Goal: Task Accomplishment & Management: Manage account settings

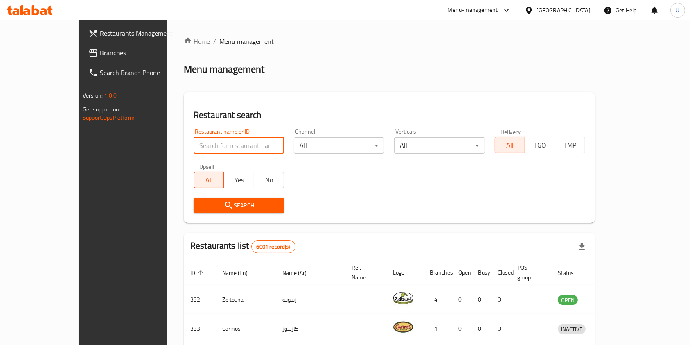
click at [194, 147] on input "search" at bounding box center [239, 145] width 90 height 16
type input "tandoori t"
click at [222, 201] on span "Search" at bounding box center [238, 205] width 77 height 10
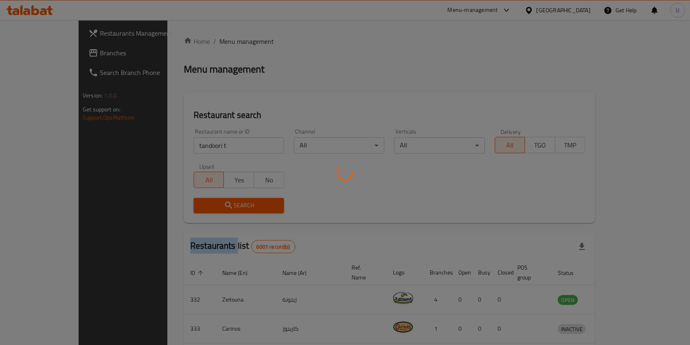
click at [222, 201] on div at bounding box center [345, 172] width 690 height 345
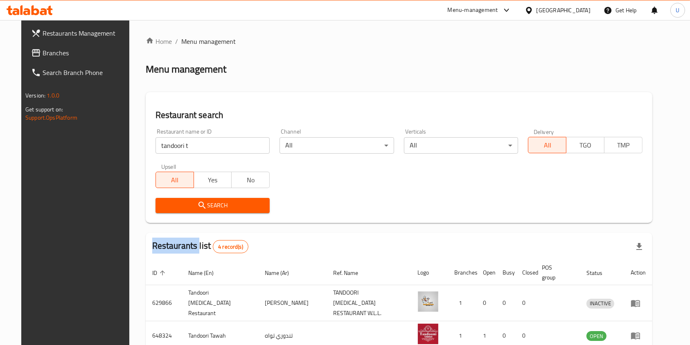
scroll to position [86, 0]
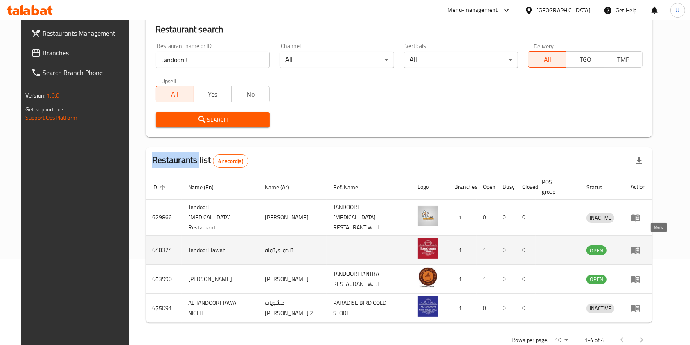
click at [639, 248] on icon "enhanced table" at bounding box center [637, 249] width 3 height 3
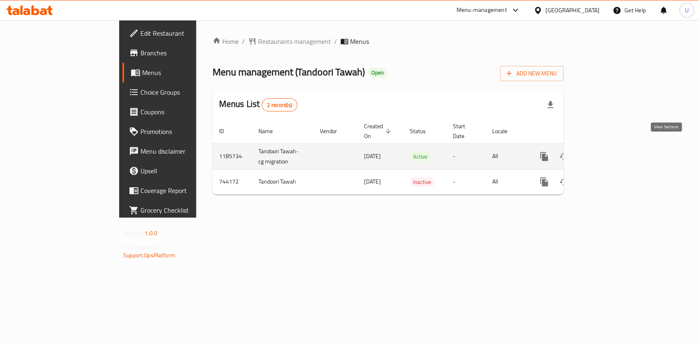
click at [608, 151] on icon "enhanced table" at bounding box center [603, 156] width 10 height 10
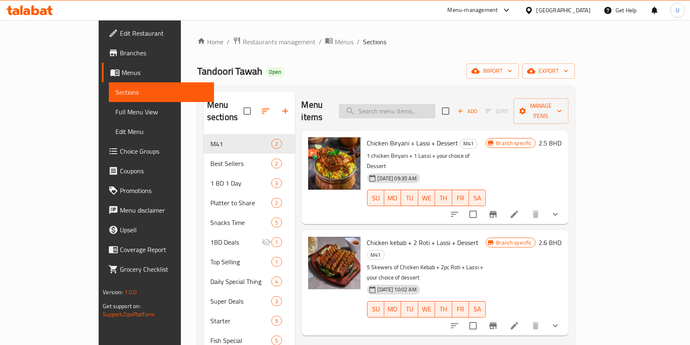
click at [413, 106] on input "search" at bounding box center [387, 111] width 97 height 14
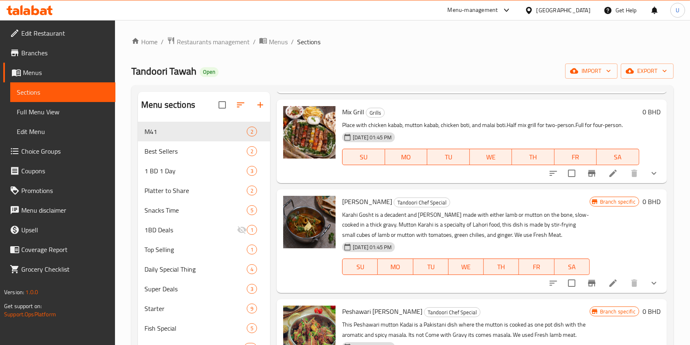
scroll to position [97, 0]
type input "mutton ka"
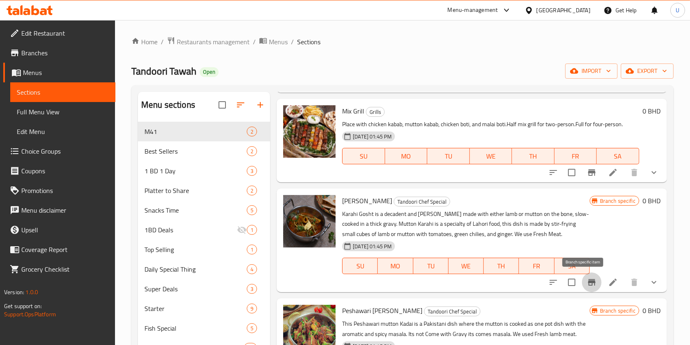
click at [588, 281] on icon "Branch-specific-item" at bounding box center [591, 282] width 7 height 7
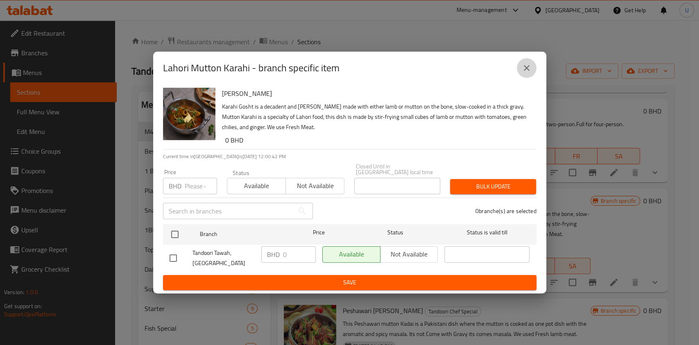
click at [524, 73] on icon "close" at bounding box center [527, 68] width 10 height 10
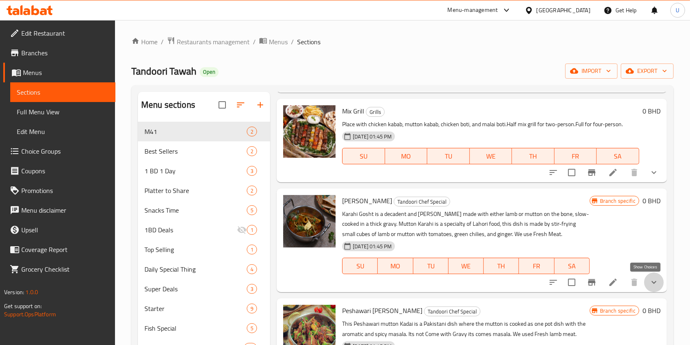
click at [649, 281] on icon "show more" at bounding box center [654, 282] width 10 height 10
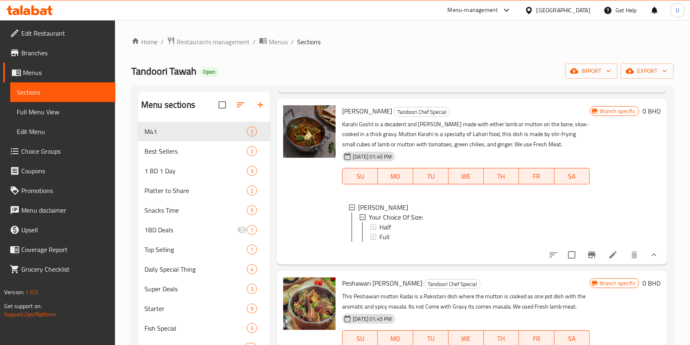
scroll to position [187, 0]
click at [382, 226] on span "Half" at bounding box center [384, 226] width 11 height 10
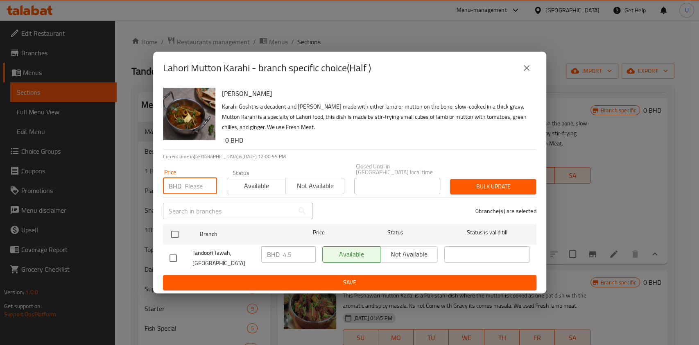
click at [192, 184] on input "number" at bounding box center [201, 186] width 32 height 16
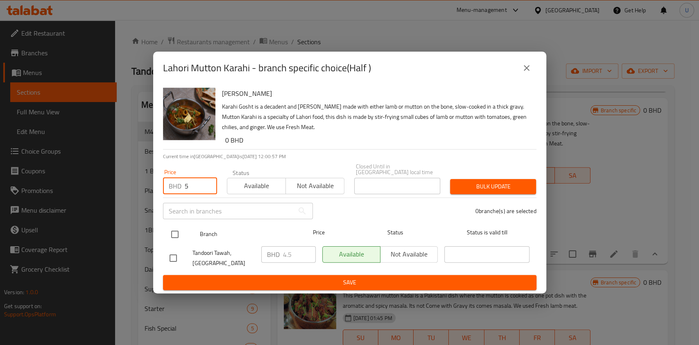
type input "5"
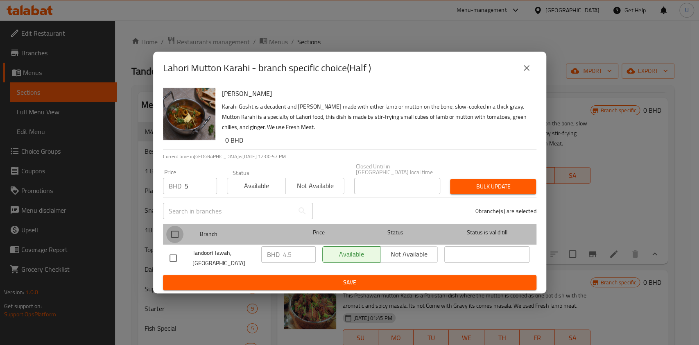
click at [174, 234] on input "checkbox" at bounding box center [174, 234] width 17 height 17
checkbox input "true"
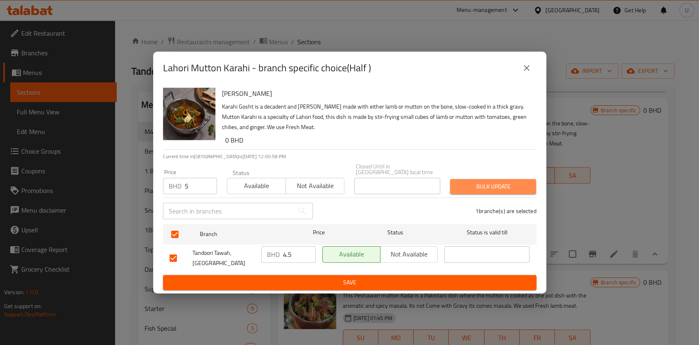
click at [481, 181] on span "Bulk update" at bounding box center [492, 186] width 73 height 10
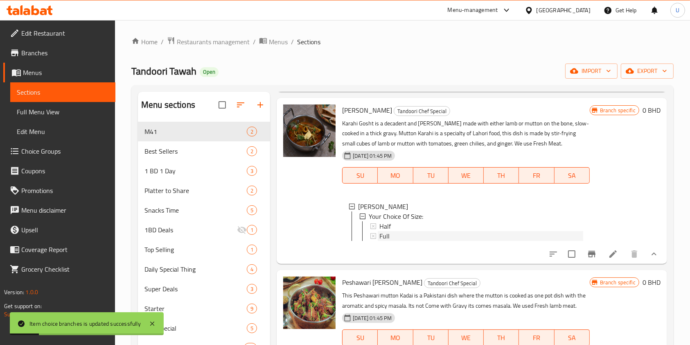
click at [391, 234] on div "Full" at bounding box center [480, 236] width 203 height 10
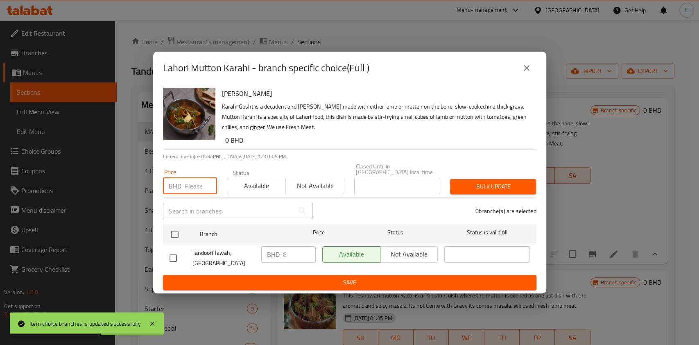
click at [190, 185] on input "number" at bounding box center [201, 186] width 32 height 16
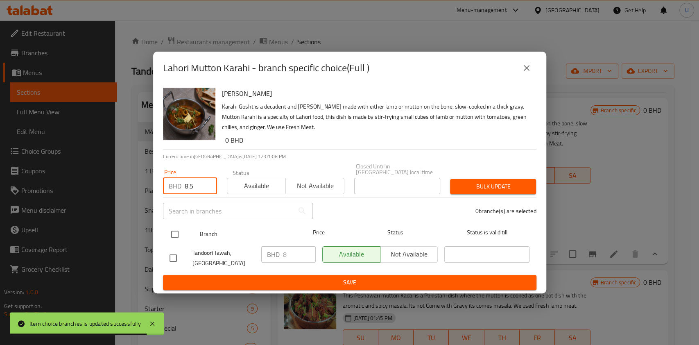
type input "8.5"
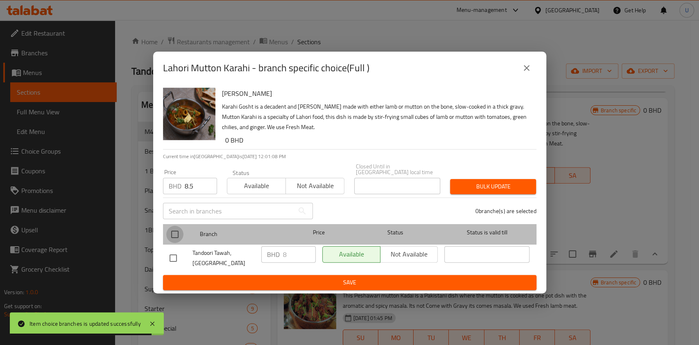
click at [174, 232] on input "checkbox" at bounding box center [174, 234] width 17 height 17
checkbox input "true"
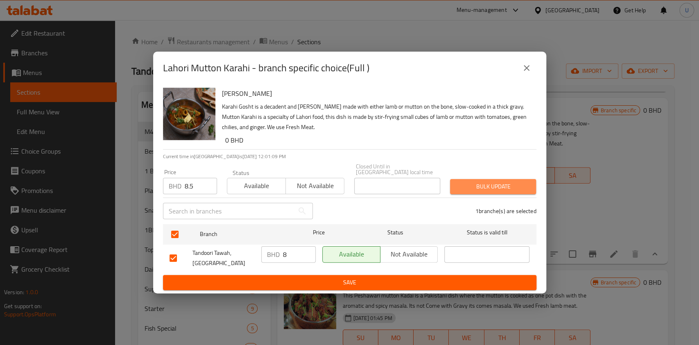
click at [474, 182] on span "Bulk update" at bounding box center [492, 186] width 73 height 10
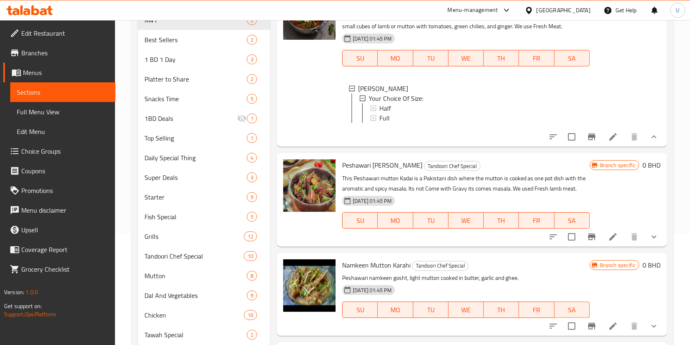
scroll to position [116, 0]
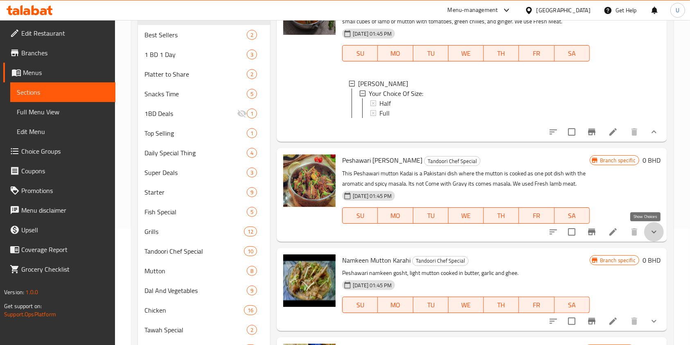
click at [649, 234] on icon "show more" at bounding box center [654, 232] width 10 height 10
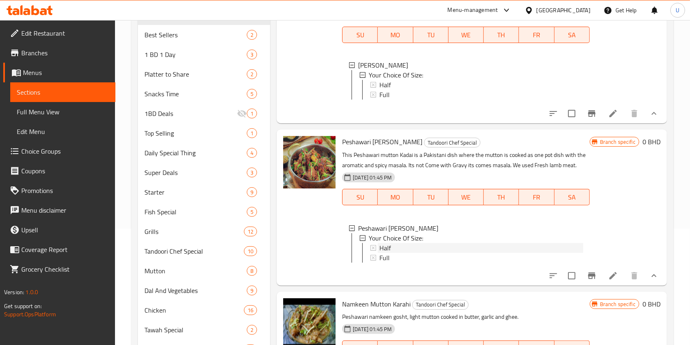
click at [387, 253] on span "Half" at bounding box center [384, 248] width 11 height 10
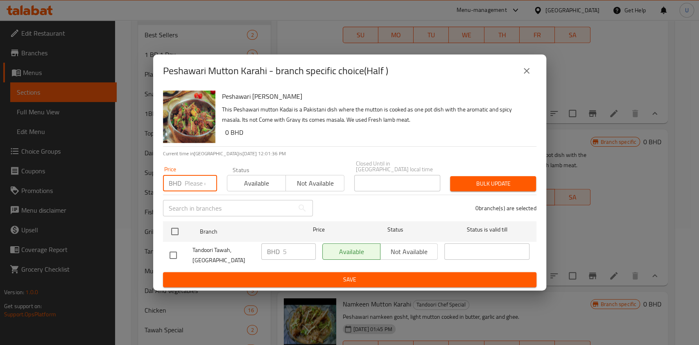
click at [194, 178] on input "number" at bounding box center [201, 183] width 32 height 16
type input "5.5"
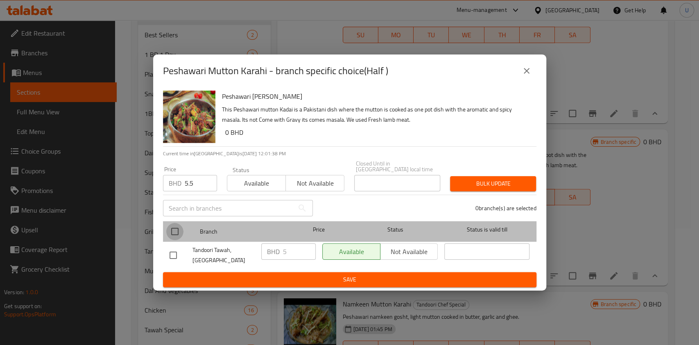
click at [177, 229] on input "checkbox" at bounding box center [174, 231] width 17 height 17
checkbox input "true"
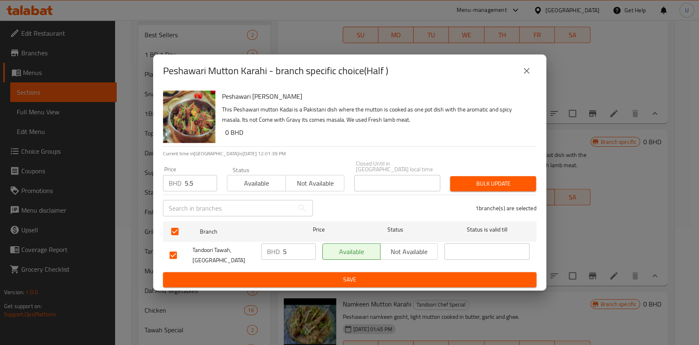
click at [491, 178] on span "Bulk update" at bounding box center [492, 183] width 73 height 10
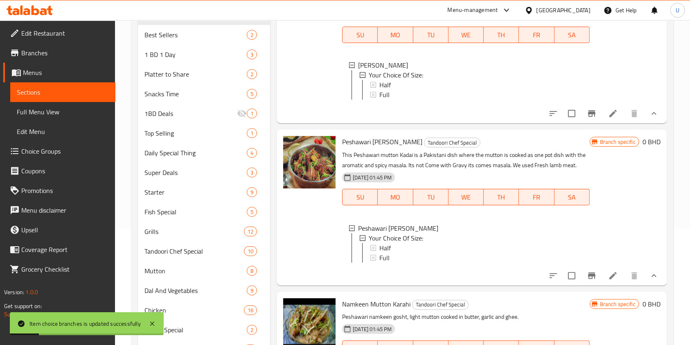
scroll to position [282, 0]
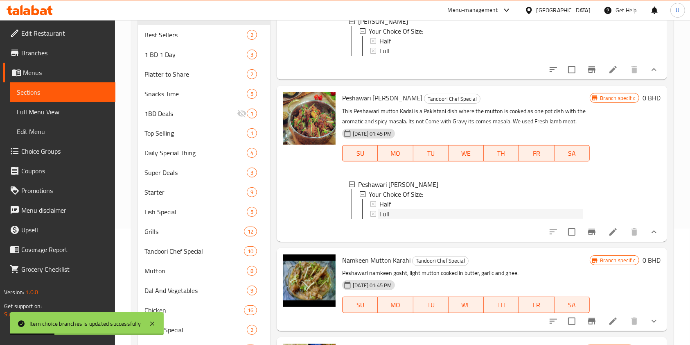
click at [386, 209] on span "Full" at bounding box center [384, 214] width 10 height 10
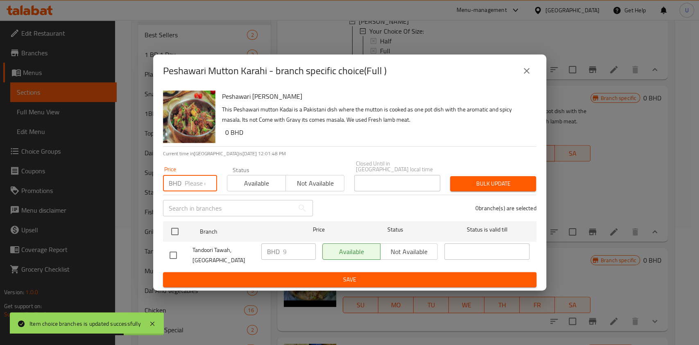
click at [192, 181] on input "number" at bounding box center [201, 183] width 32 height 16
type input "9.5"
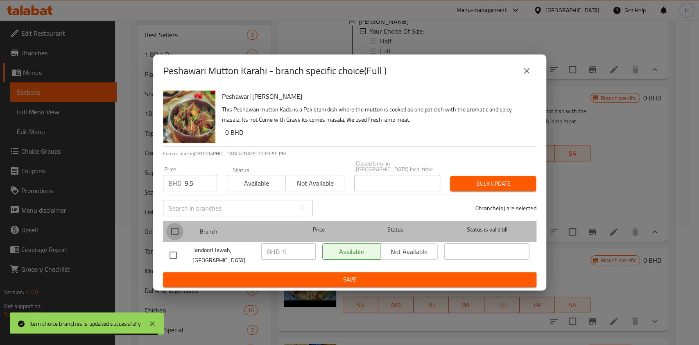
click at [173, 231] on input "checkbox" at bounding box center [174, 231] width 17 height 17
checkbox input "true"
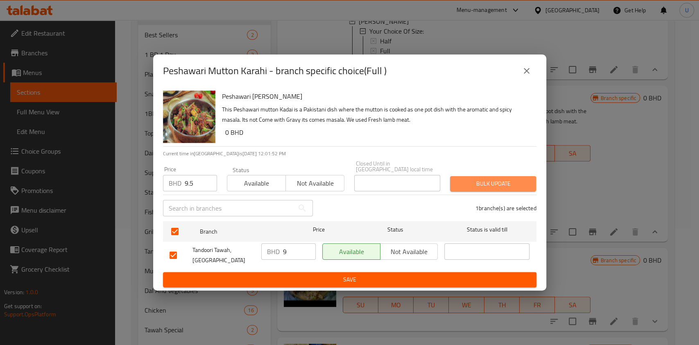
click at [478, 180] on span "Bulk update" at bounding box center [492, 183] width 73 height 10
